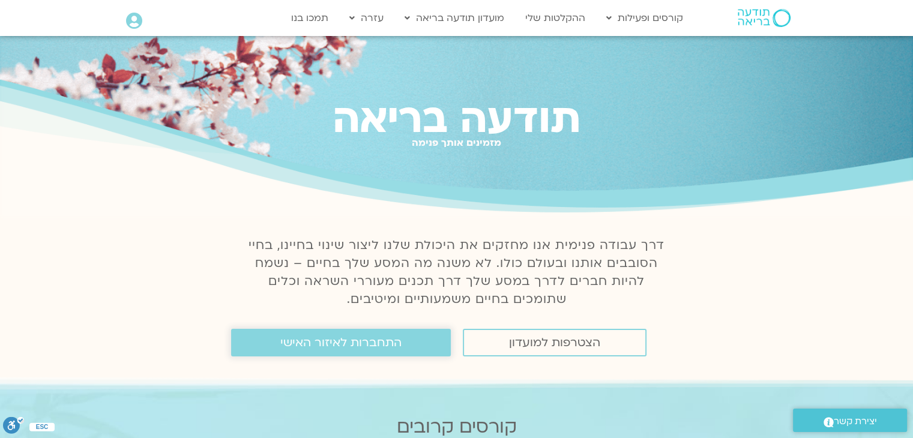
click at [318, 349] on span "התחברות לאיזור האישי" at bounding box center [340, 342] width 121 height 13
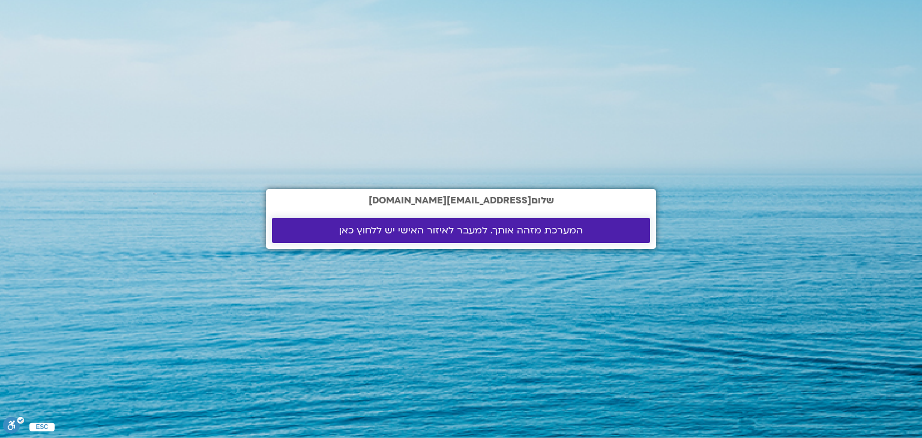
click at [388, 231] on span "המערכת מזהה אותך. למעבר לאיזור האישי יש ללחוץ כאן" at bounding box center [461, 230] width 244 height 11
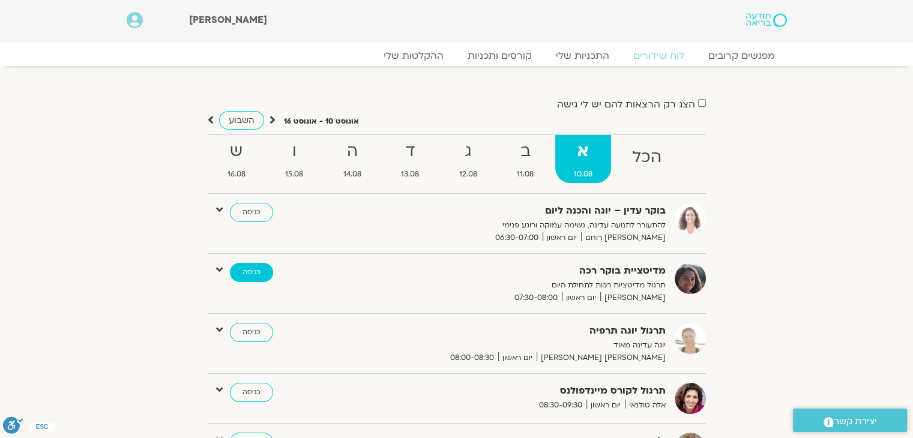
click at [252, 280] on link "כניסה" at bounding box center [251, 272] width 43 height 19
click at [781, 150] on div "הצג רק הרצאות להם יש לי גישה אוגוסט 10 - אוגוסט 16 השבוע להציג אירועים שפתוחים …" at bounding box center [457, 389] width 672 height 586
click at [270, 121] on icon at bounding box center [273, 120] width 6 height 12
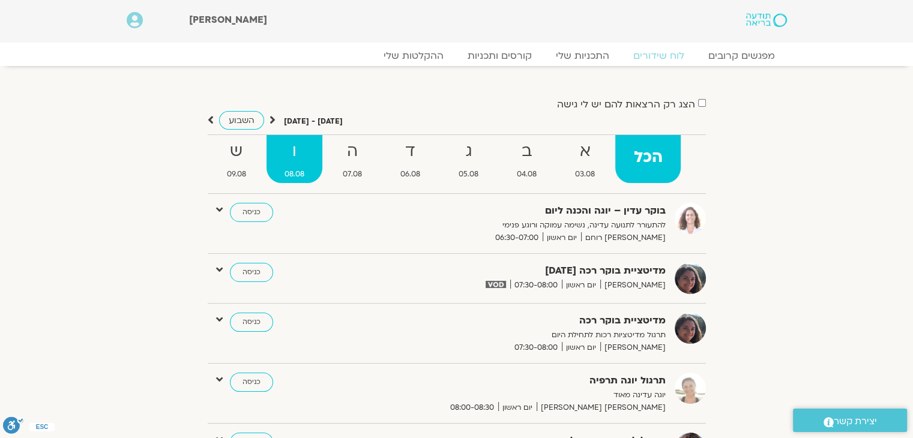
click at [293, 168] on span "08.08" at bounding box center [295, 174] width 56 height 13
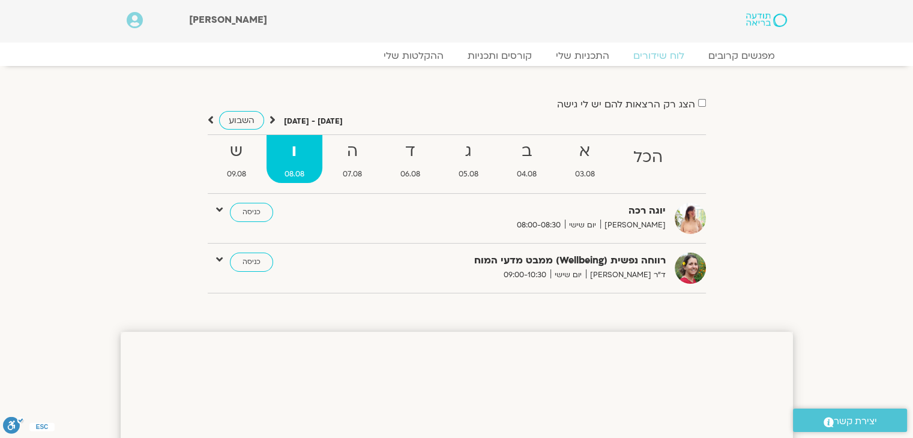
click at [293, 168] on span "08.08" at bounding box center [295, 174] width 56 height 13
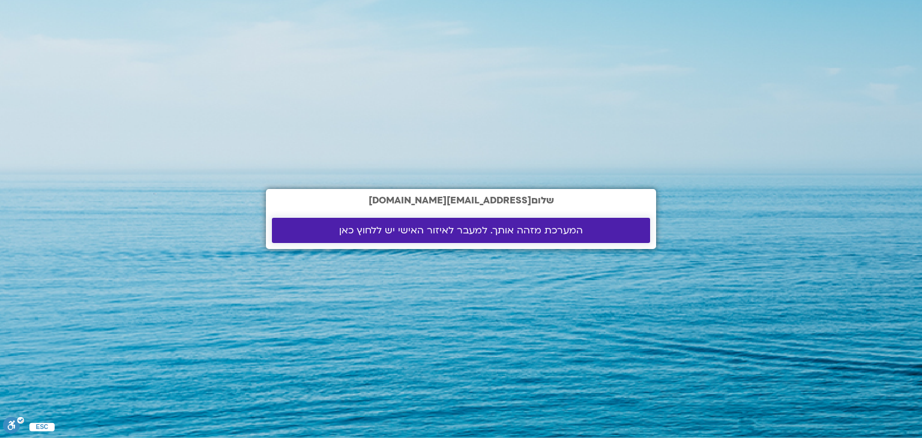
click at [459, 236] on span "המערכת מזהה אותך. למעבר לאיזור האישי יש ללחוץ כאן" at bounding box center [461, 230] width 244 height 11
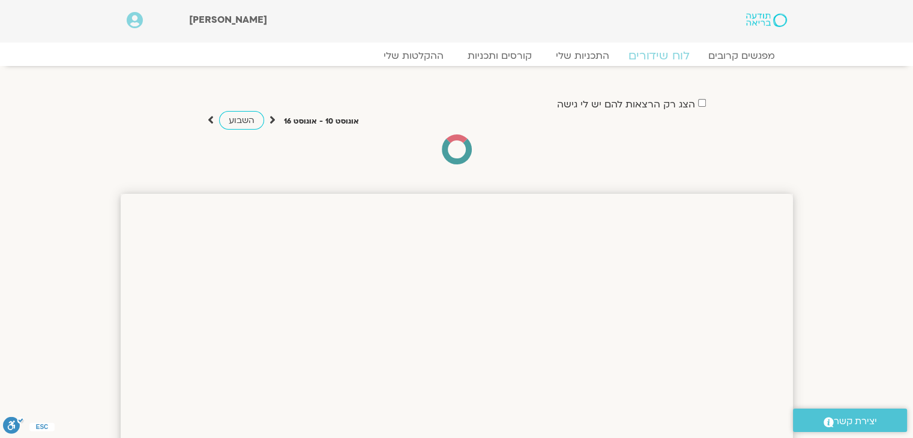
click at [653, 56] on link "לוח שידורים" at bounding box center [659, 56] width 90 height 14
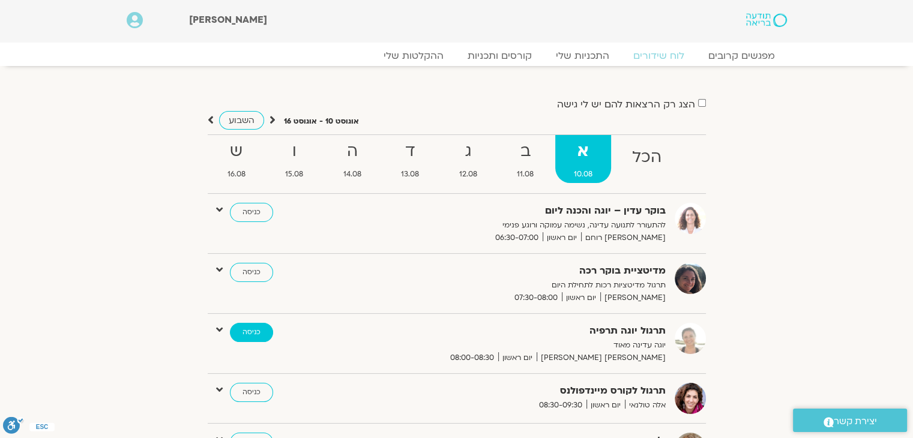
click at [251, 338] on link "כניסה" at bounding box center [251, 332] width 43 height 19
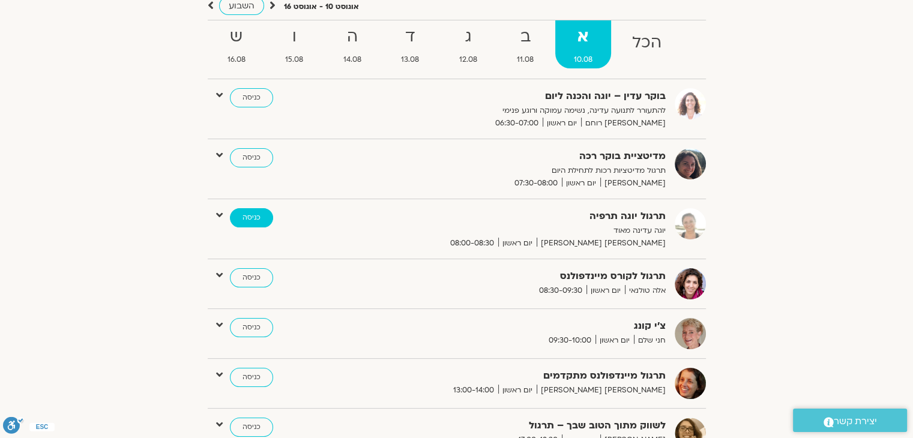
scroll to position [115, 0]
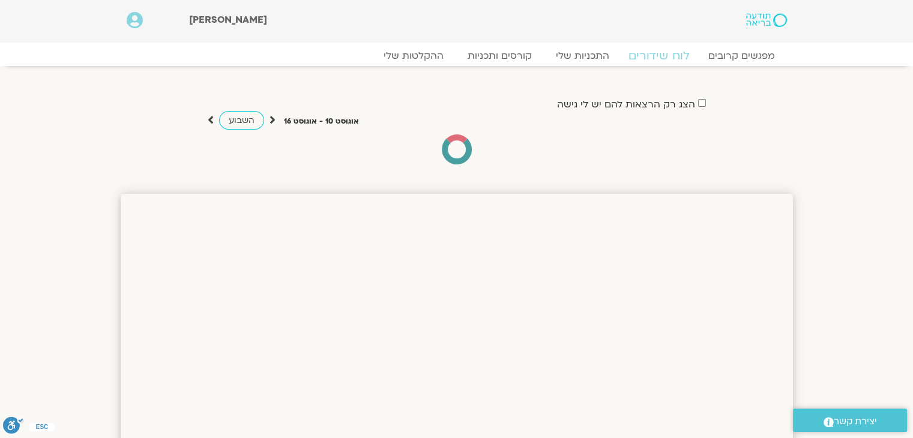
click at [663, 54] on link "לוח שידורים" at bounding box center [659, 56] width 90 height 14
